Goal: Task Accomplishment & Management: Complete application form

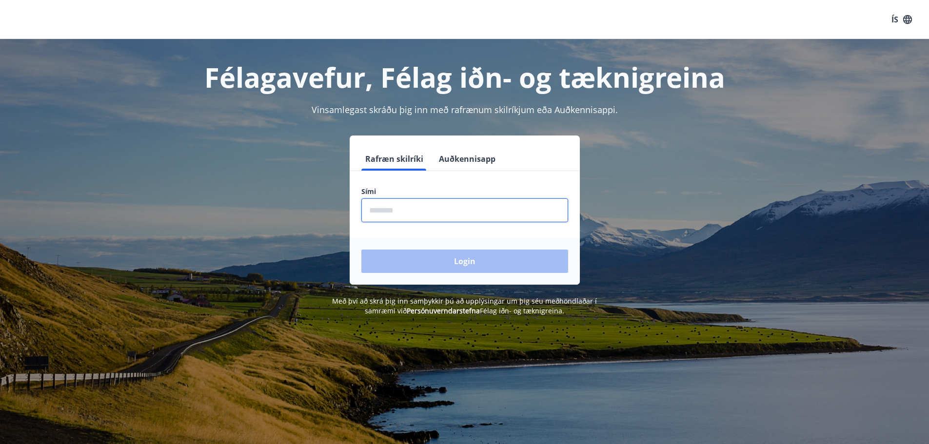
click at [372, 212] on input "phone" at bounding box center [464, 210] width 207 height 24
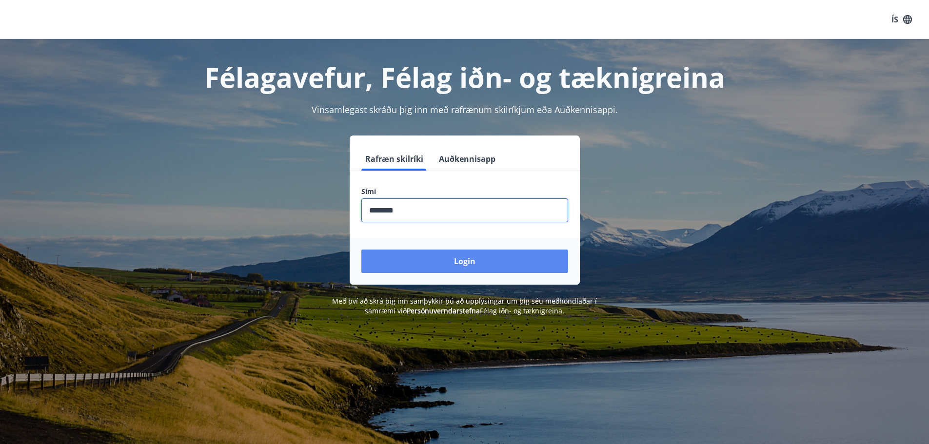
type input "********"
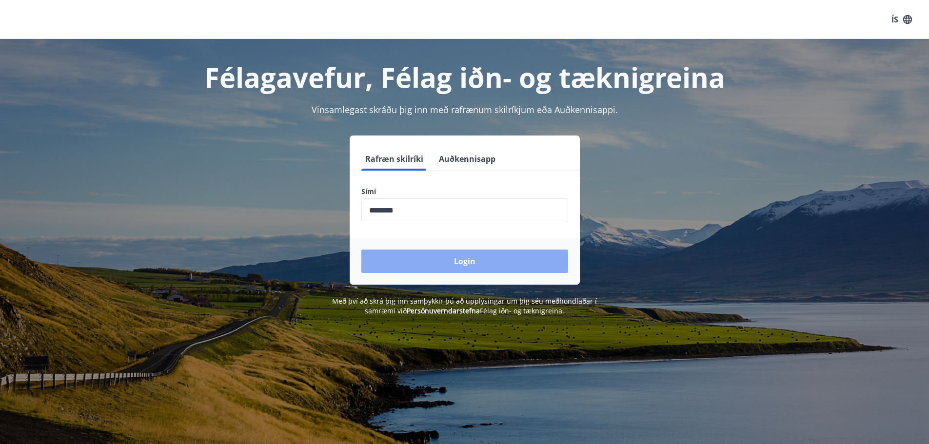
click at [461, 262] on button "Login" at bounding box center [464, 261] width 207 height 23
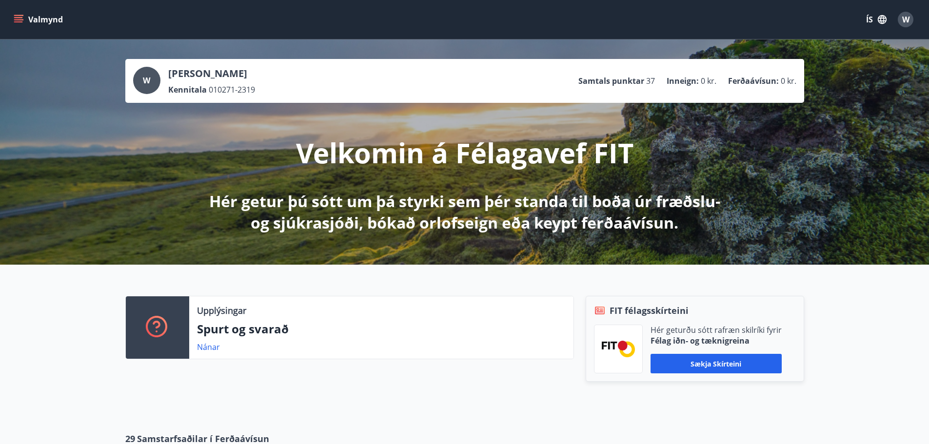
click at [18, 16] on icon "menu" at bounding box center [19, 15] width 11 height 1
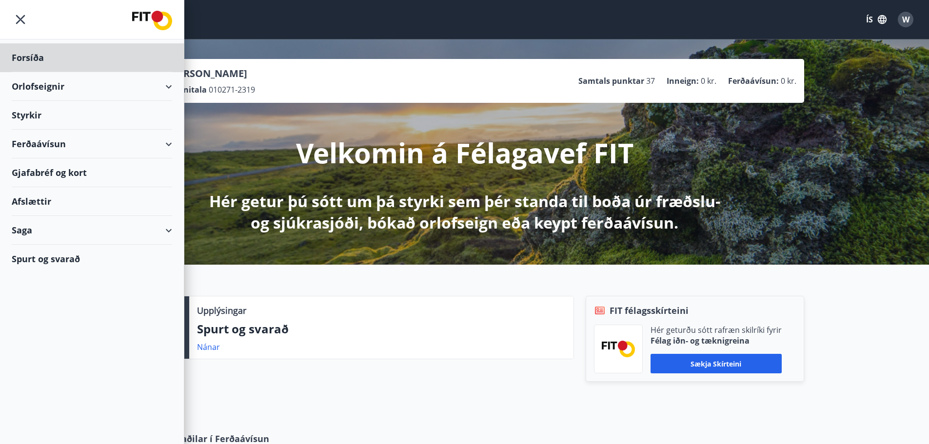
click at [34, 72] on div "Styrkir" at bounding box center [92, 57] width 160 height 29
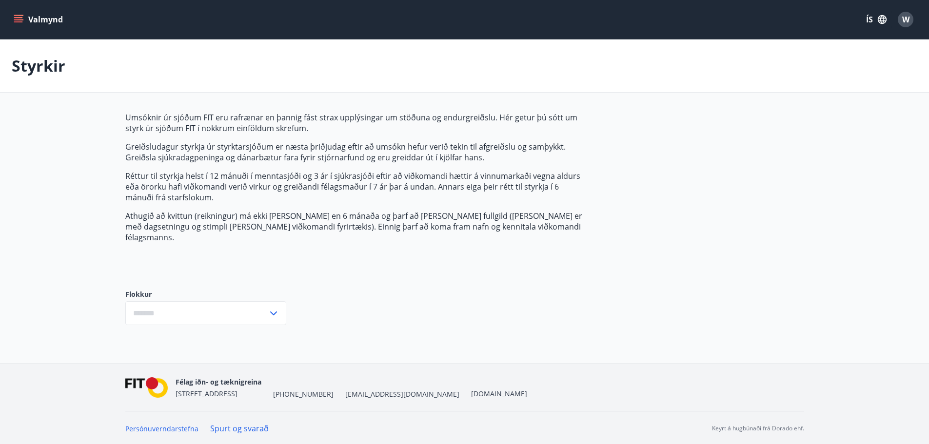
type input "***"
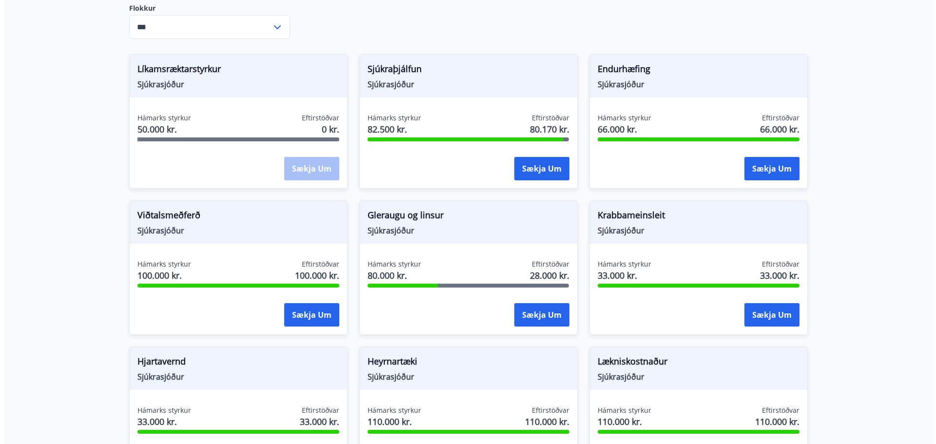
scroll to position [293, 0]
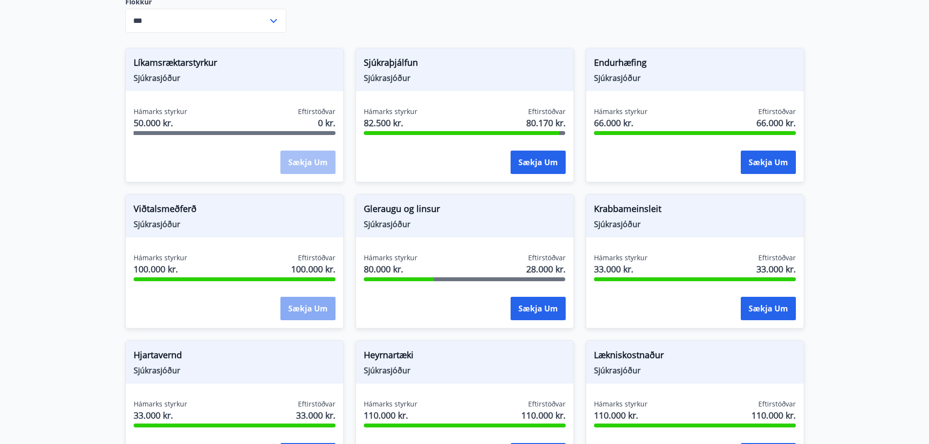
click at [317, 297] on button "Sækja um" at bounding box center [307, 308] width 55 height 23
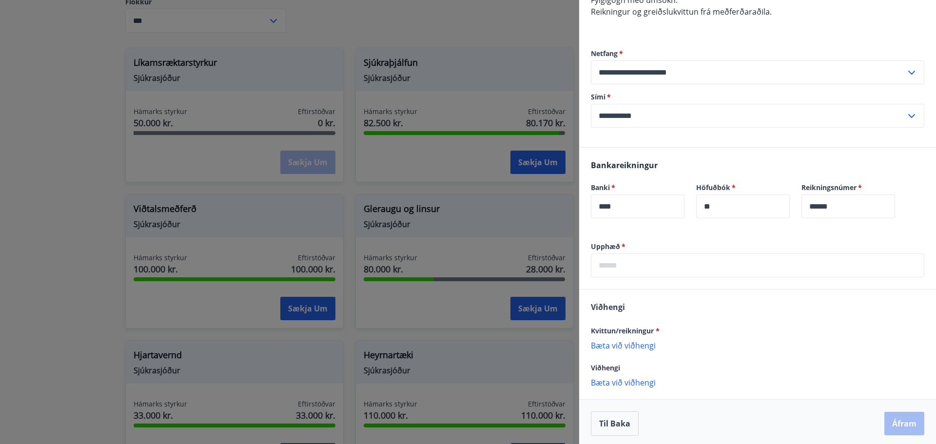
scroll to position [241, 0]
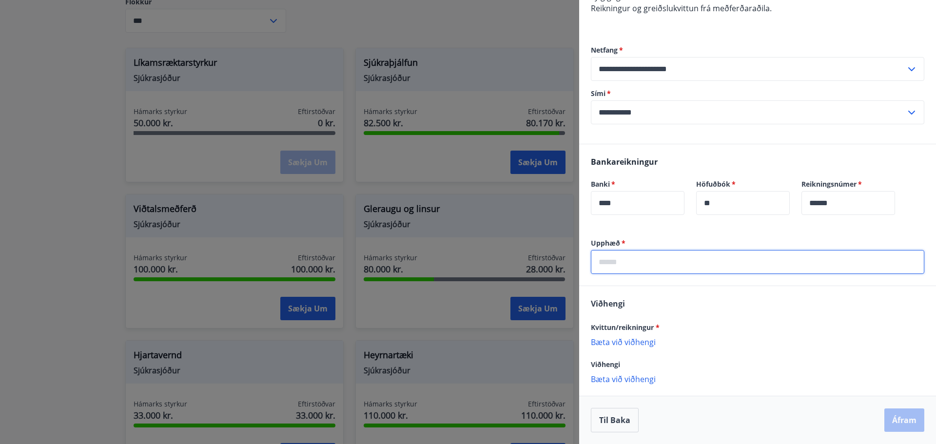
click at [598, 261] on input "text" at bounding box center [758, 262] width 334 height 24
type input "*****"
click at [605, 341] on p "Bæta við viðhengi" at bounding box center [758, 342] width 334 height 10
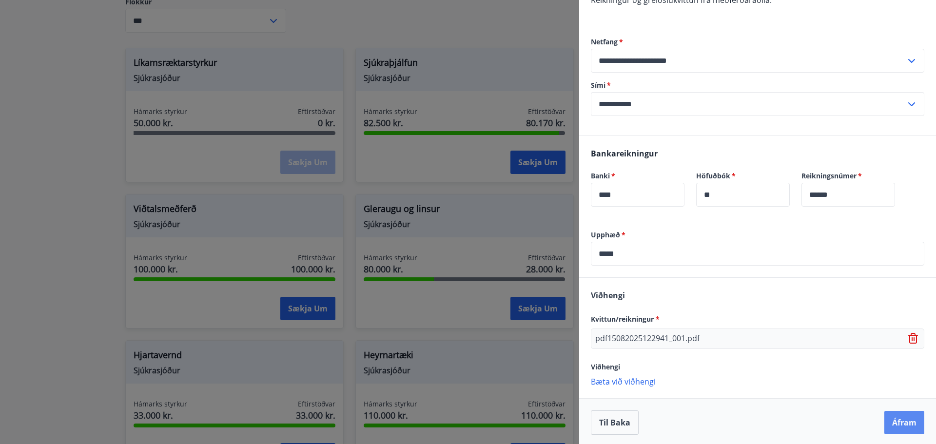
scroll to position [252, 0]
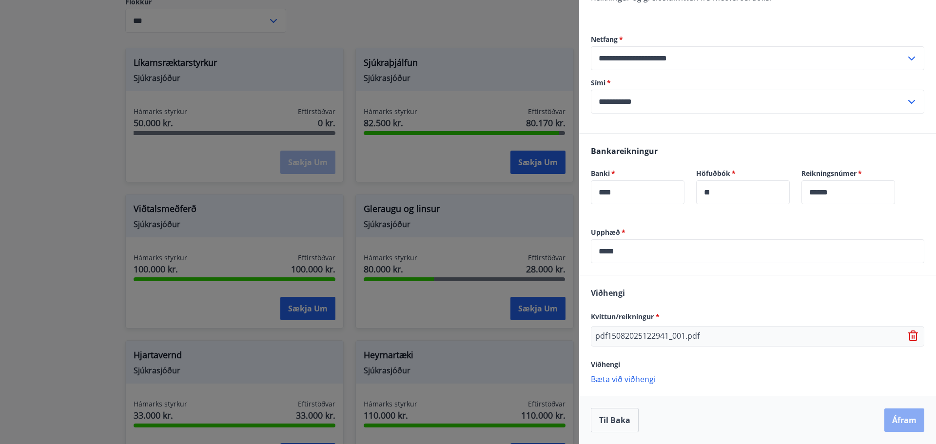
click at [892, 419] on button "Áfram" at bounding box center [905, 420] width 40 height 23
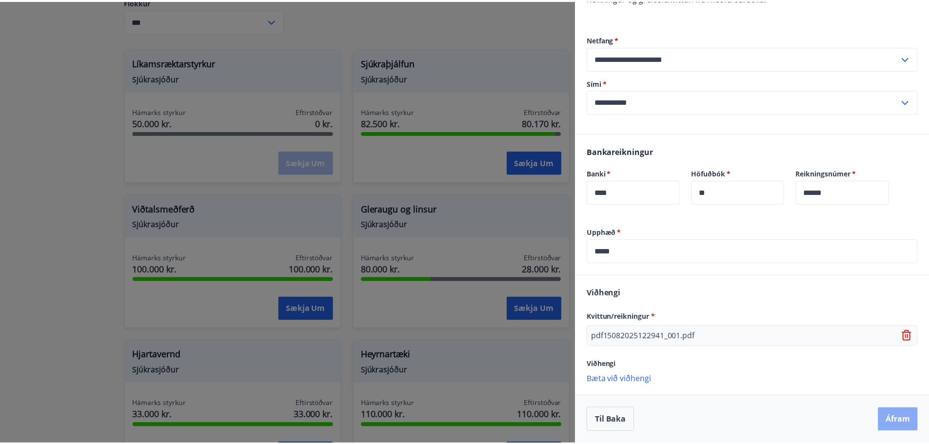
scroll to position [0, 0]
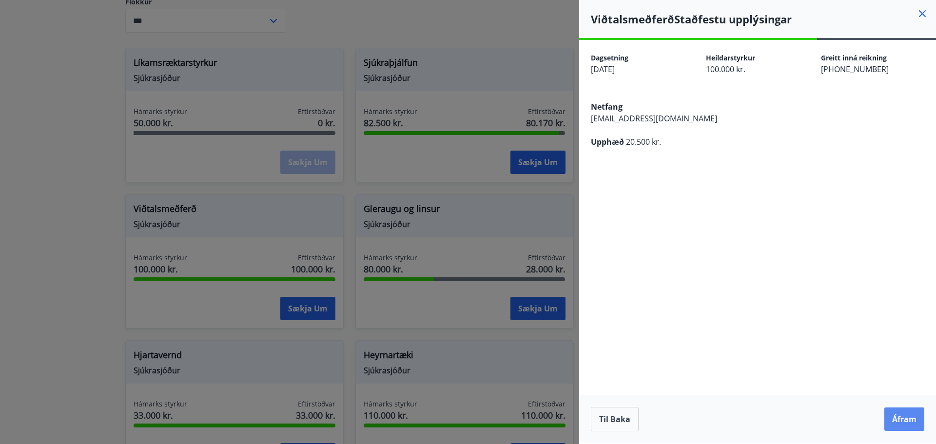
click at [892, 418] on button "Áfram" at bounding box center [905, 419] width 40 height 23
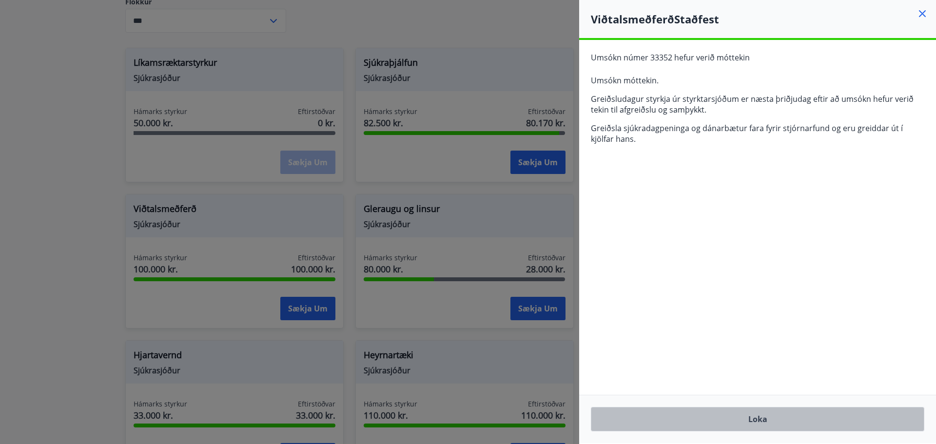
click at [753, 422] on button "Loka" at bounding box center [758, 419] width 334 height 24
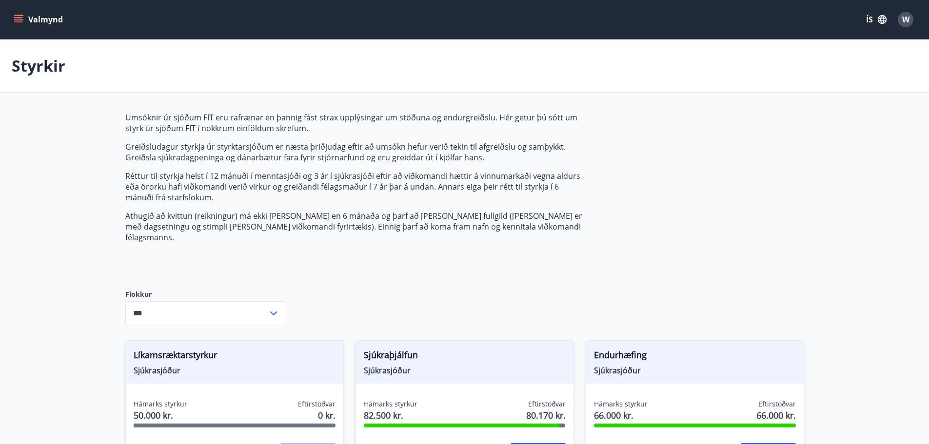
click at [867, 22] on button "ÍS" at bounding box center [876, 20] width 31 height 18
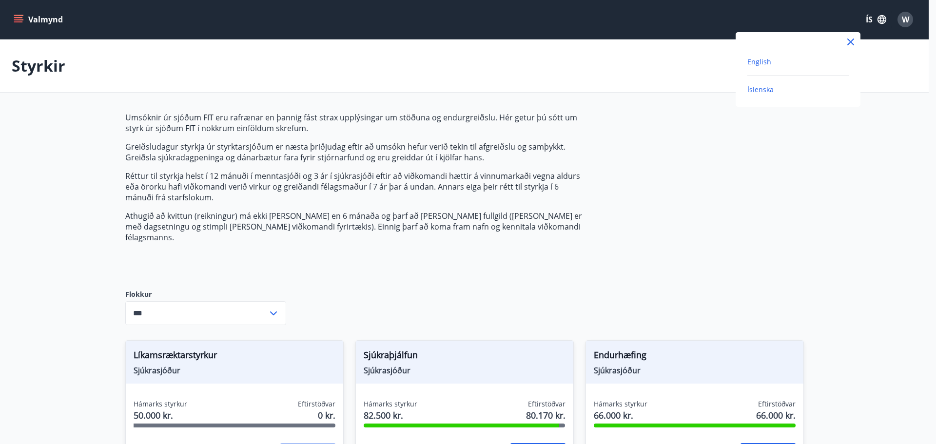
click at [757, 63] on span "English" at bounding box center [759, 61] width 24 height 9
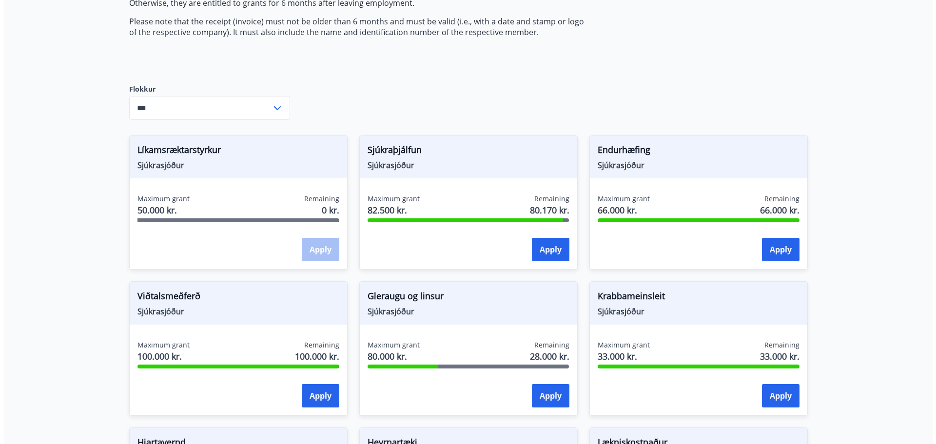
scroll to position [195, 0]
click at [445, 431] on div "Heyrnartæki Sjúkrasjóður" at bounding box center [464, 449] width 217 height 43
click at [766, 251] on button "Apply" at bounding box center [777, 248] width 38 height 23
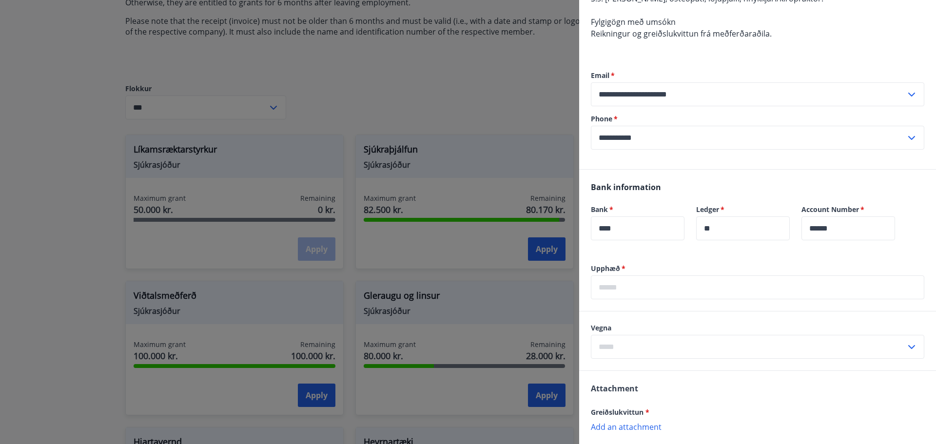
scroll to position [146, 0]
click at [665, 286] on input "text" at bounding box center [758, 287] width 334 height 24
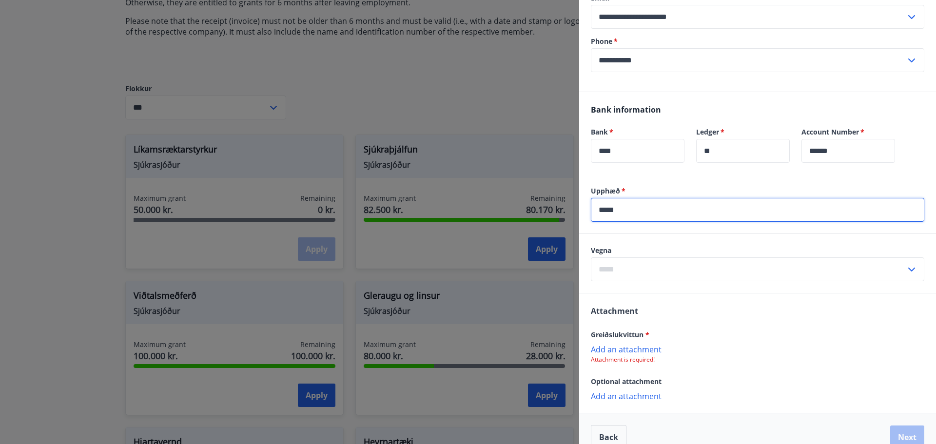
scroll to position [240, 0]
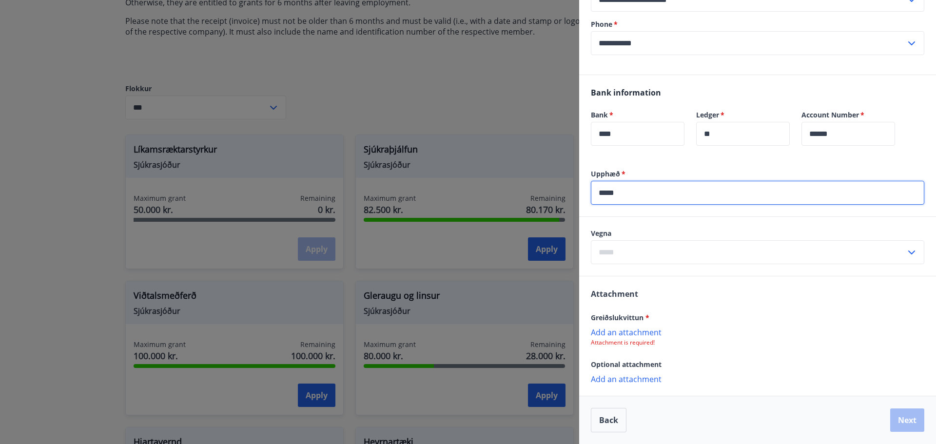
type input "*****"
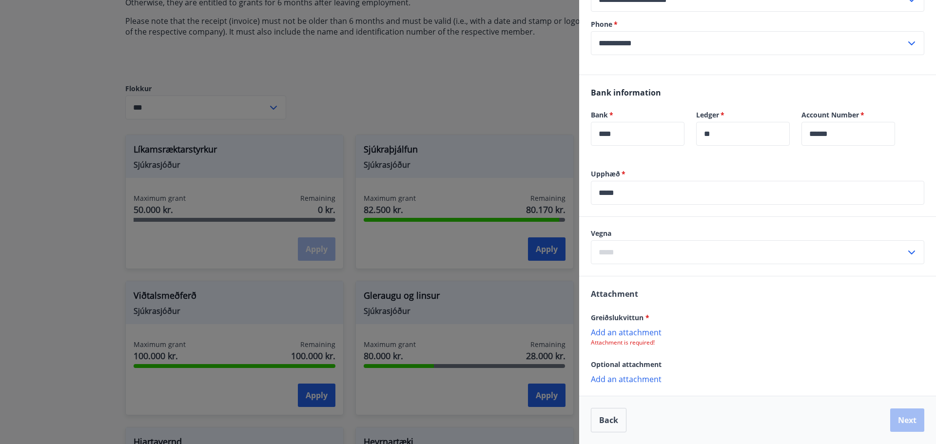
click at [614, 332] on p "Add an attachment" at bounding box center [758, 332] width 334 height 10
click at [604, 250] on input "text" at bounding box center [748, 251] width 315 height 24
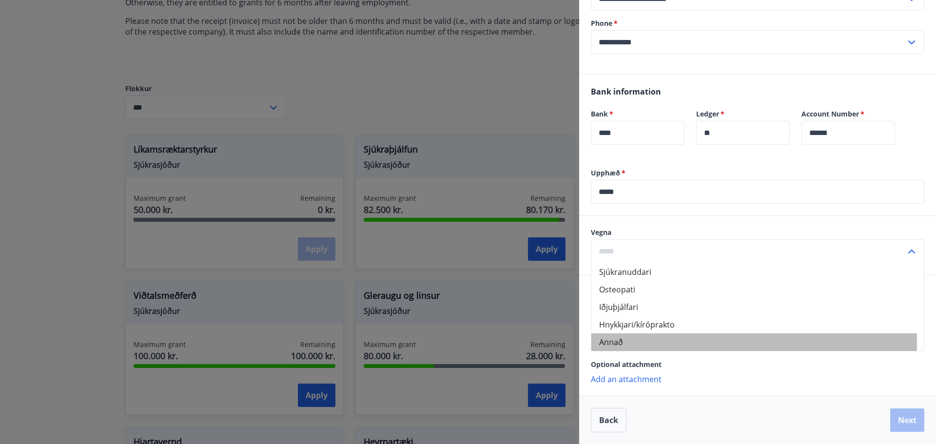
click at [623, 343] on li "Annað" at bounding box center [757, 343] width 333 height 18
type input "*****"
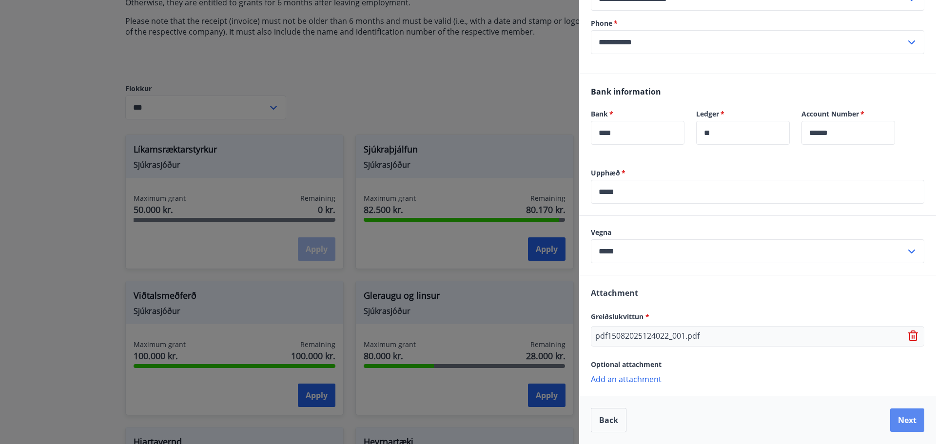
click at [894, 423] on button "Next" at bounding box center [907, 420] width 34 height 23
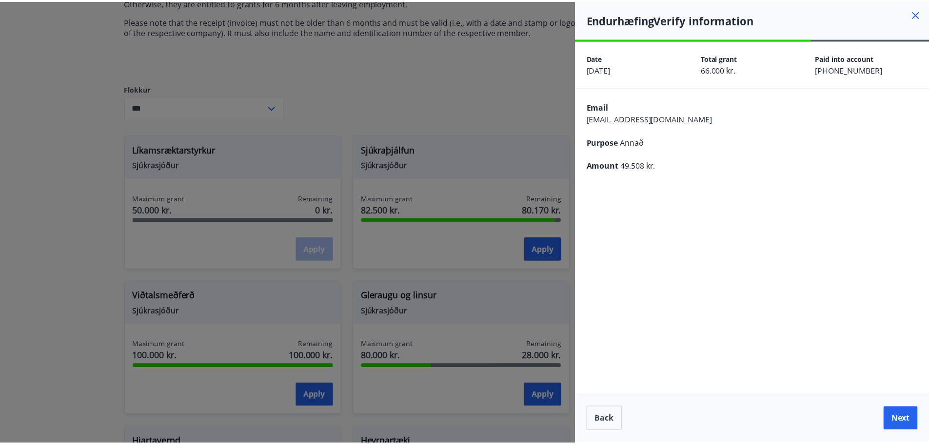
scroll to position [0, 0]
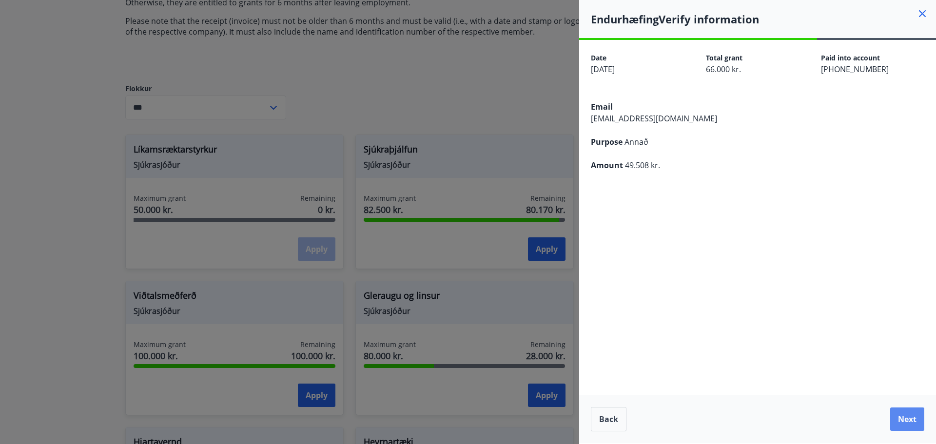
click at [903, 414] on button "Next" at bounding box center [907, 419] width 34 height 23
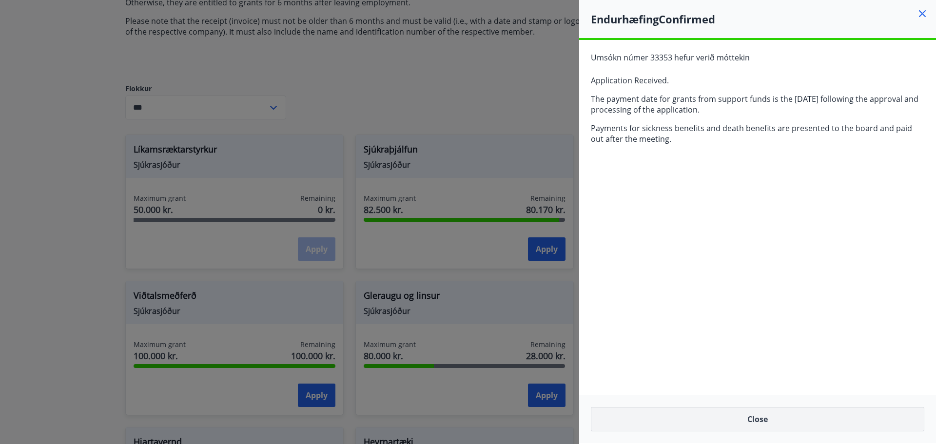
click at [762, 419] on button "Close" at bounding box center [758, 419] width 334 height 24
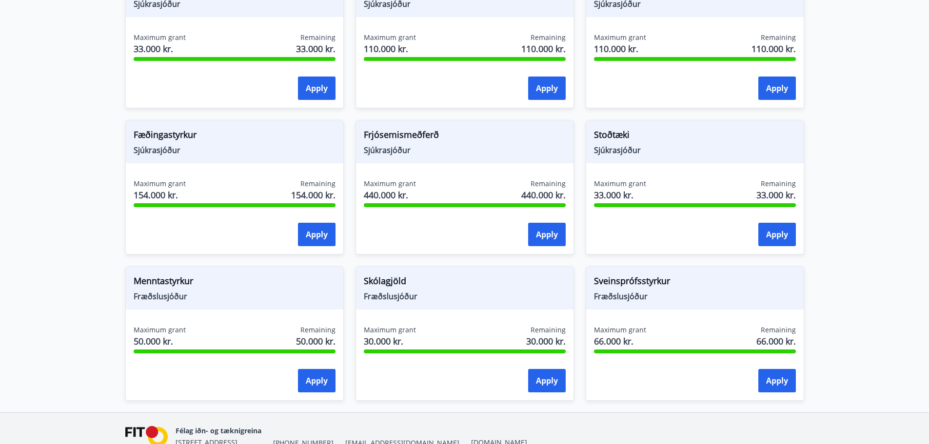
scroll to position [650, 0]
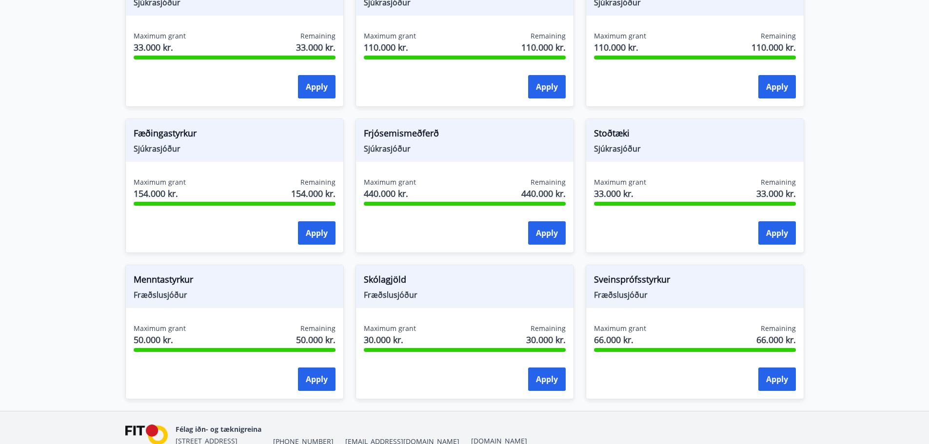
drag, startPoint x: 920, startPoint y: 436, endPoint x: 920, endPoint y: 429, distance: 7.3
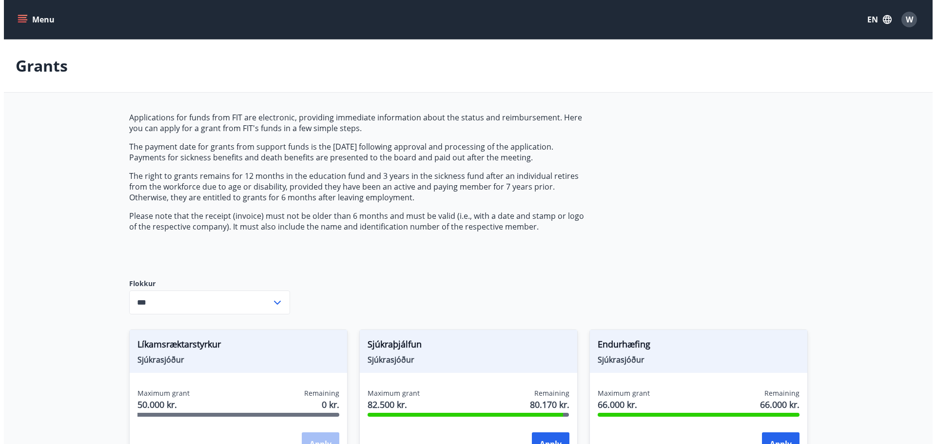
scroll to position [0, 0]
click at [906, 20] on span "W" at bounding box center [905, 19] width 7 height 11
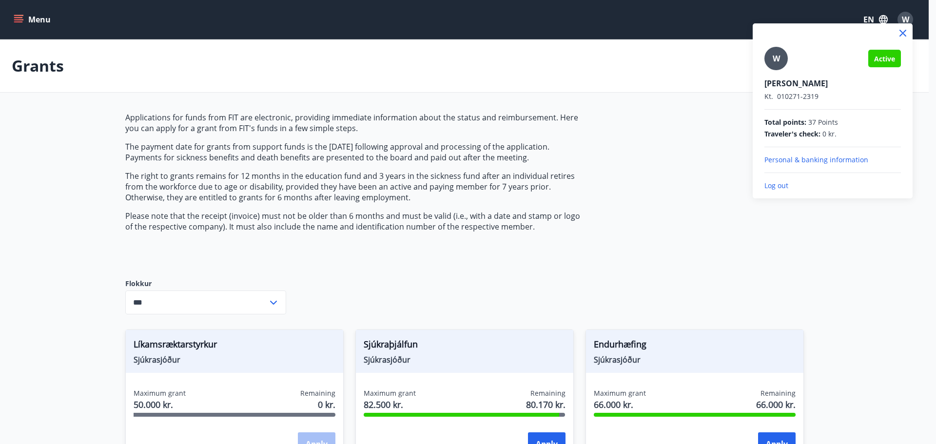
click at [767, 181] on p "Log out" at bounding box center [833, 186] width 137 height 10
click at [770, 185] on p "Log out" at bounding box center [833, 186] width 137 height 10
